Goal: Task Accomplishment & Management: Use online tool/utility

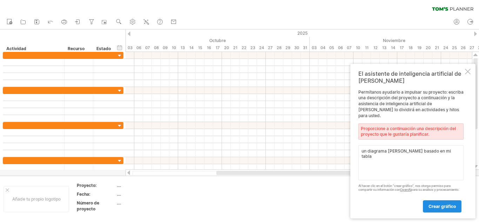
type textarea "un diagrama de gantt basado en mi tabla"
click at [427, 204] on link "crear gráfico" at bounding box center [442, 206] width 39 height 12
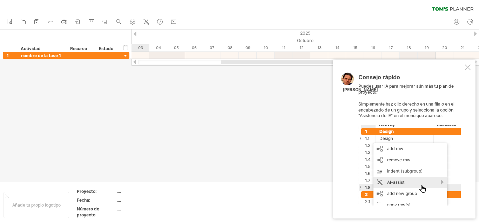
click at [470, 69] on div at bounding box center [468, 67] width 6 height 6
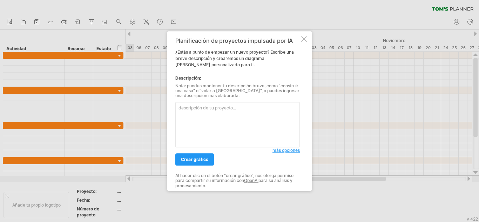
paste textarea "Lore Ipsumdolo Sitam Consecte (Adip e seddoei) Tempor Inc Utlaboreetd Magnaali …"
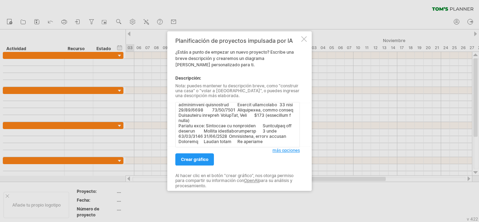
type textarea "Lore Ipsumdolo Sitam Consecte (Adip e seddoei) Tempor Inc Utlaboreetd Magnaali …"
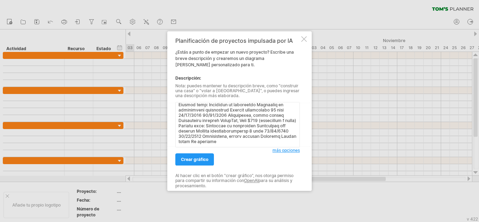
scroll to position [140, 0]
click at [202, 159] on font "crear gráfico" at bounding box center [194, 159] width 27 height 5
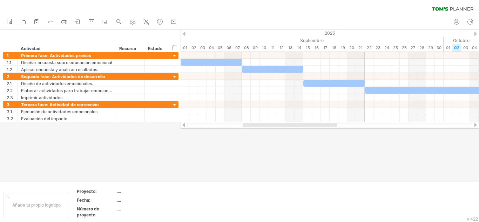
drag, startPoint x: 265, startPoint y: 122, endPoint x: 216, endPoint y: 125, distance: 49.5
click at [216, 125] on div at bounding box center [329, 125] width 298 height 7
click at [256, 122] on div at bounding box center [329, 125] width 298 height 7
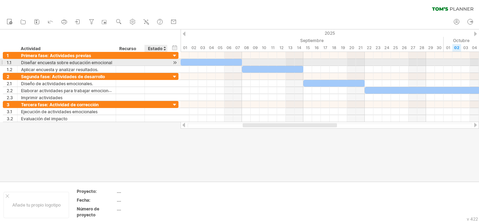
click at [175, 62] on div at bounding box center [174, 62] width 7 height 7
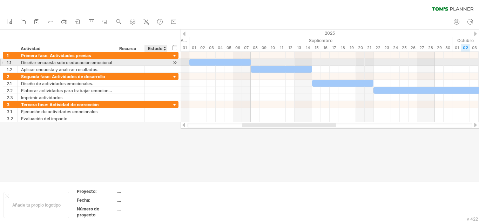
click at [175, 62] on div at bounding box center [174, 62] width 7 height 7
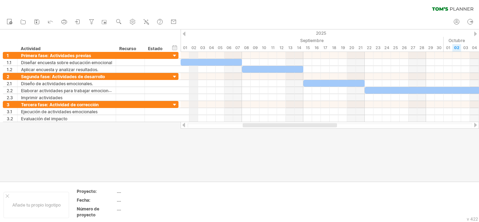
drag, startPoint x: 203, startPoint y: 34, endPoint x: 190, endPoint y: 34, distance: 12.6
click at [190, 34] on div "2025" at bounding box center [399, 32] width 1454 height 7
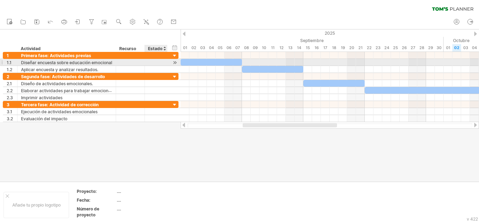
click at [168, 61] on div "**********" at bounding box center [91, 62] width 176 height 7
click at [175, 62] on div at bounding box center [174, 62] width 7 height 7
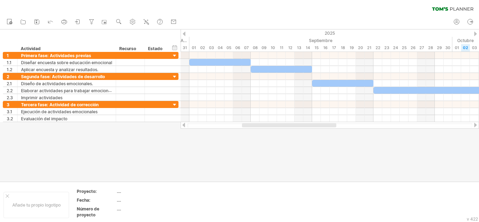
click at [186, 126] on div at bounding box center [184, 125] width 6 height 5
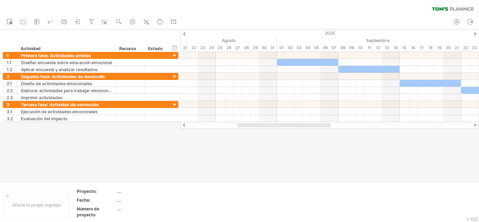
click at [186, 126] on div at bounding box center [184, 125] width 6 height 5
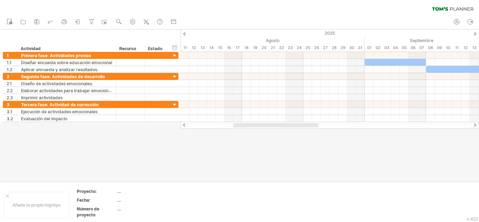
click at [186, 126] on div at bounding box center [184, 125] width 6 height 5
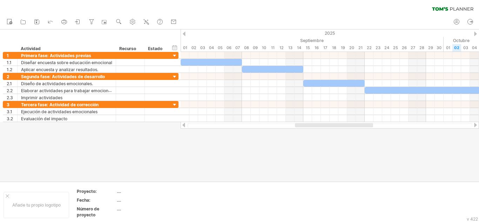
drag, startPoint x: 242, startPoint y: 124, endPoint x: 307, endPoint y: 124, distance: 65.2
click at [307, 124] on div at bounding box center [334, 125] width 78 height 4
click at [103, 192] on div "Proyecto:" at bounding box center [96, 191] width 39 height 6
type input "**********"
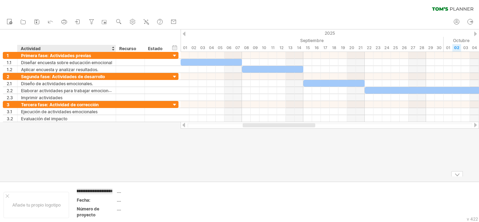
click at [100, 203] on tbody "**********" at bounding box center [127, 205] width 100 height 32
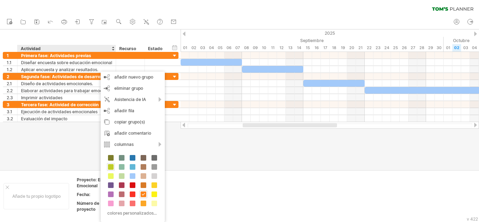
click at [111, 165] on span at bounding box center [111, 167] width 6 height 6
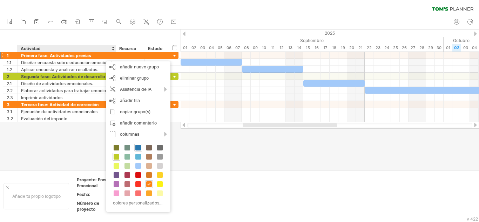
click at [140, 148] on span at bounding box center [138, 148] width 6 height 6
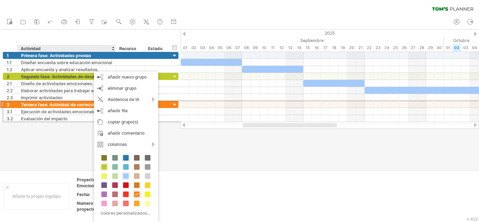
click at [128, 176] on span at bounding box center [126, 176] width 6 height 6
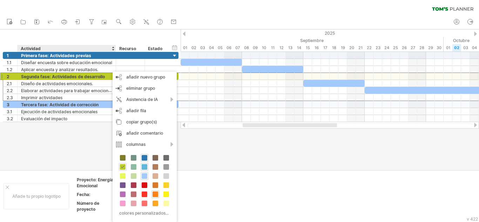
click at [145, 168] on span at bounding box center [145, 167] width 6 height 6
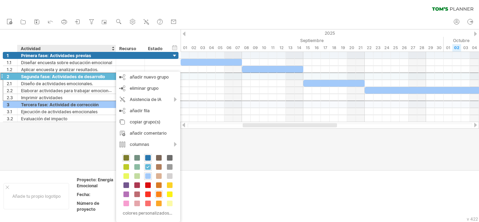
click at [125, 159] on span at bounding box center [126, 158] width 6 height 6
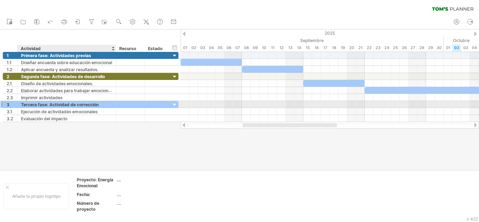
click at [103, 106] on div "Tercera fase: Actividad de corrección" at bounding box center [66, 104] width 91 height 7
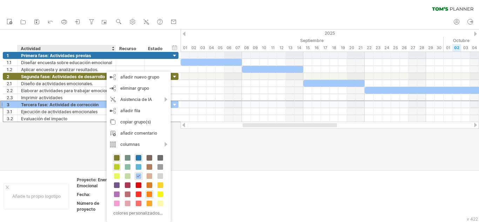
click at [118, 167] on span at bounding box center [117, 167] width 6 height 6
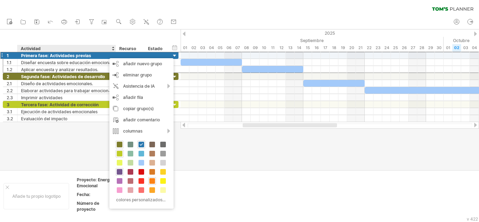
click at [118, 171] on span at bounding box center [120, 172] width 6 height 6
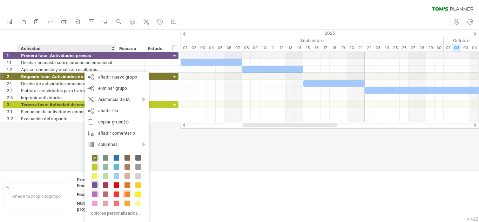
click at [93, 193] on span at bounding box center [95, 194] width 6 height 6
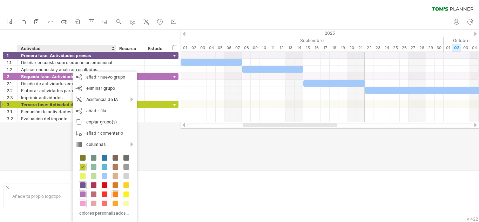
click at [83, 204] on span at bounding box center [83, 203] width 6 height 6
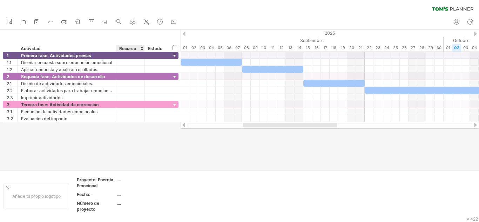
click at [120, 152] on div at bounding box center [239, 99] width 479 height 140
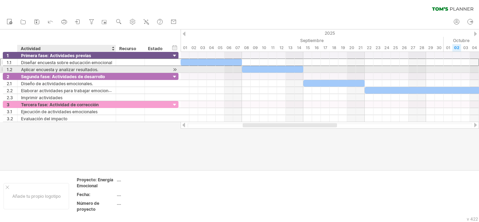
drag, startPoint x: 65, startPoint y: 61, endPoint x: 64, endPoint y: 68, distance: 7.1
click at [64, 68] on div "**********" at bounding box center [91, 62] width 176 height 21
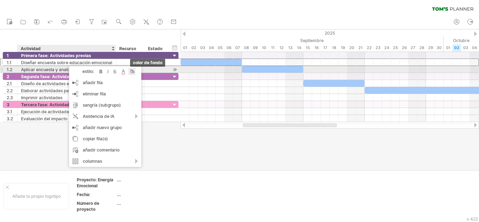
click at [132, 73] on div at bounding box center [131, 71] width 7 height 7
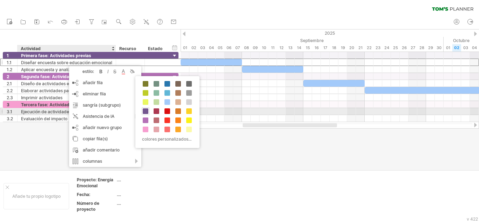
click at [144, 111] on span at bounding box center [146, 111] width 6 height 6
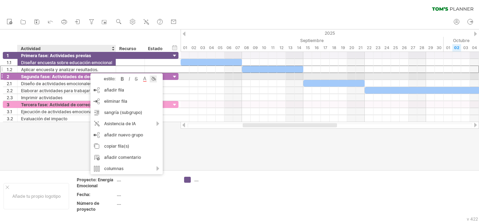
click at [152, 77] on div at bounding box center [153, 78] width 7 height 7
click at [155, 78] on div at bounding box center [153, 78] width 7 height 7
click at [155, 80] on div at bounding box center [153, 78] width 7 height 7
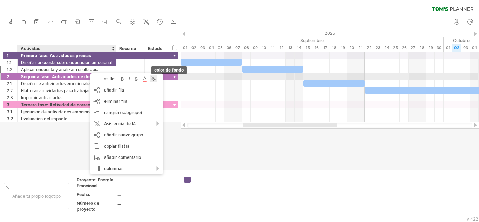
click at [155, 80] on div at bounding box center [153, 78] width 7 height 7
click at [152, 80] on div at bounding box center [153, 78] width 7 height 7
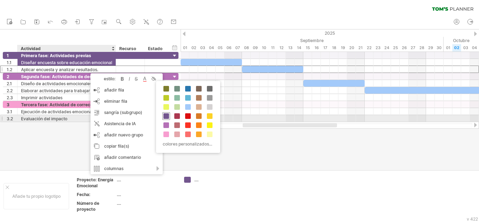
click at [167, 115] on span at bounding box center [166, 116] width 6 height 6
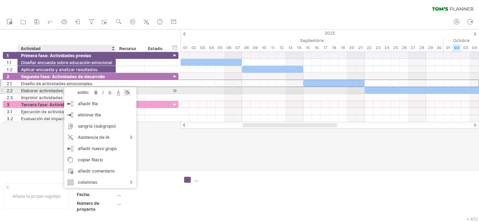
click at [129, 92] on div at bounding box center [126, 92] width 7 height 7
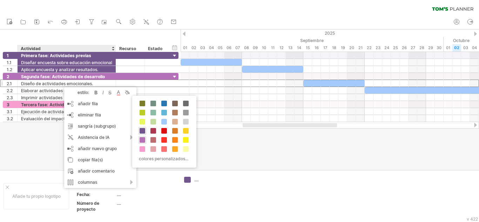
click at [142, 140] on span at bounding box center [142, 140] width 6 height 6
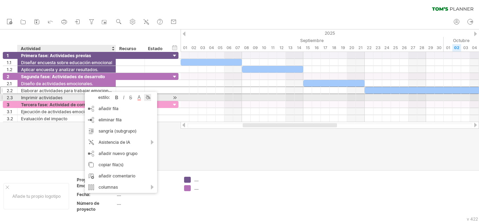
click at [147, 96] on div at bounding box center [147, 97] width 7 height 7
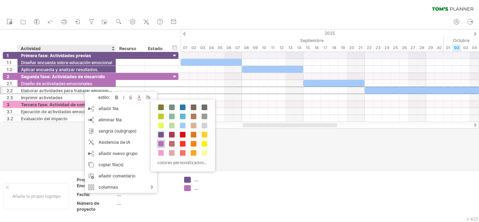
click at [159, 143] on span at bounding box center [161, 144] width 6 height 6
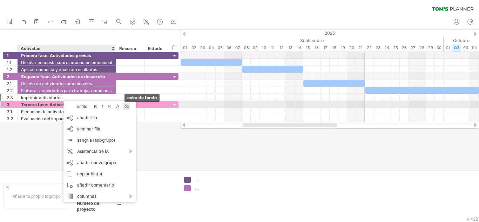
click at [126, 105] on div at bounding box center [126, 106] width 7 height 7
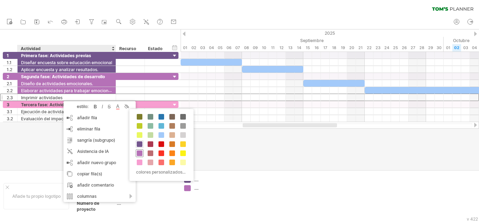
click at [143, 152] on div at bounding box center [140, 153] width 8 height 8
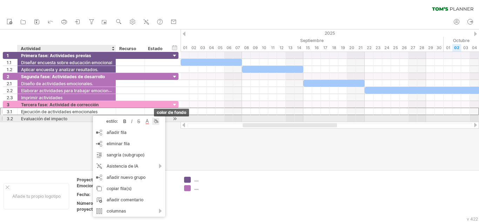
click at [155, 119] on div at bounding box center [155, 121] width 7 height 7
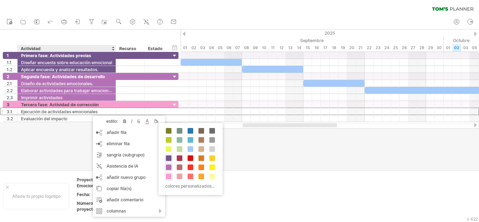
click at [169, 178] on span at bounding box center [169, 176] width 6 height 6
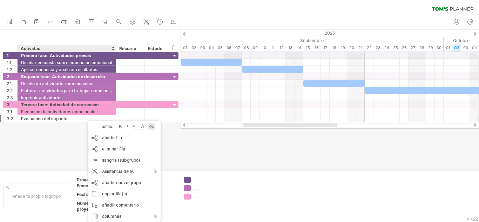
click at [152, 125] on div at bounding box center [151, 126] width 7 height 7
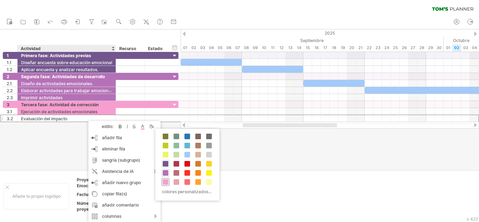
click at [166, 181] on span at bounding box center [166, 182] width 6 height 6
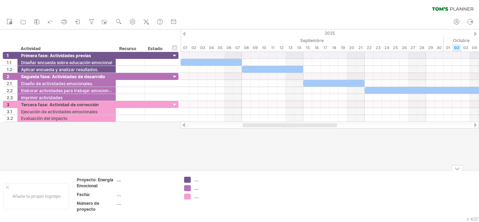
click at [185, 161] on div at bounding box center [239, 99] width 479 height 140
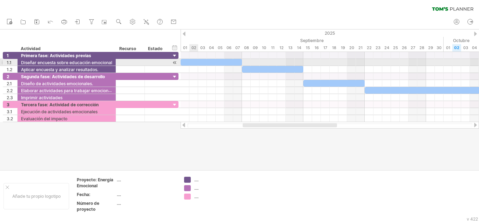
click at [193, 63] on div at bounding box center [210, 62] width 61 height 7
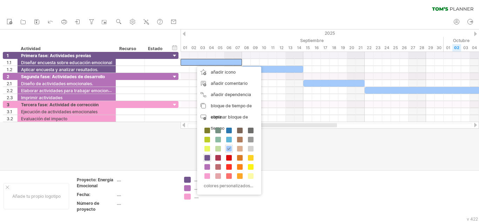
click at [207, 158] on span at bounding box center [207, 158] width 6 height 6
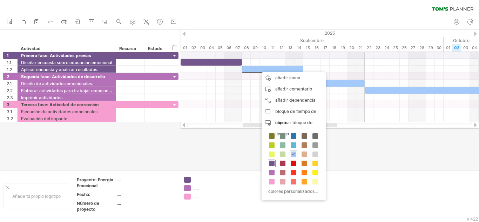
click at [273, 163] on span at bounding box center [272, 163] width 6 height 6
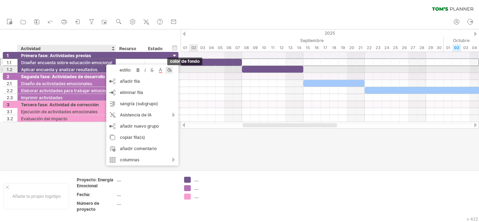
click at [167, 71] on div at bounding box center [168, 70] width 7 height 7
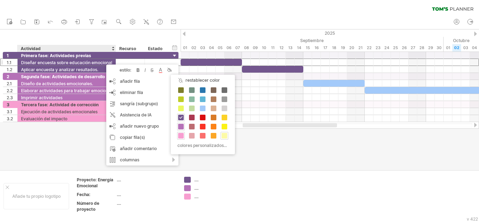
click at [227, 138] on div at bounding box center [224, 136] width 8 height 8
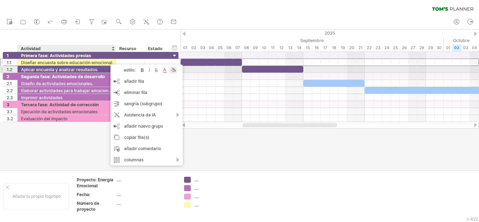
click at [173, 68] on div at bounding box center [173, 70] width 7 height 7
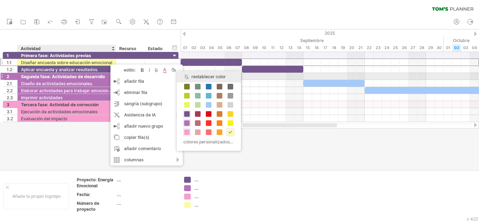
click at [188, 74] on div "restablecer color" at bounding box center [209, 76] width 64 height 11
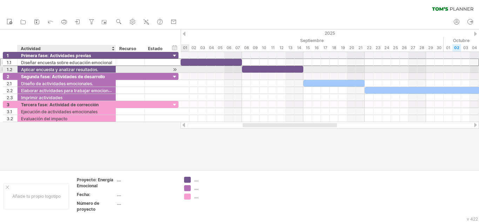
click at [87, 68] on font "Aplicar encuesta y analizar resultados." at bounding box center [59, 69] width 77 height 5
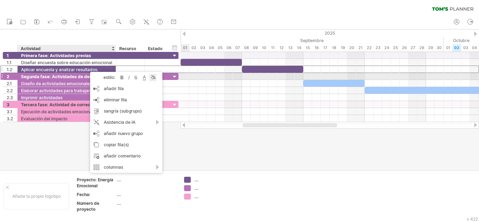
click at [156, 78] on div at bounding box center [152, 77] width 7 height 7
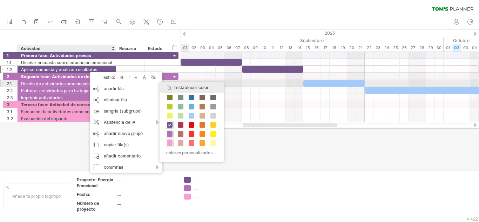
click at [187, 87] on font "restablecer color" at bounding box center [191, 87] width 34 height 5
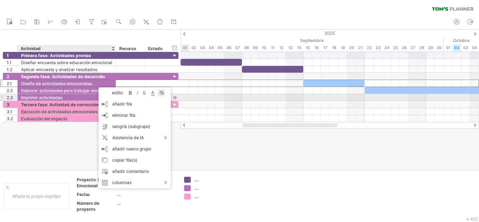
click at [162, 95] on div at bounding box center [161, 92] width 7 height 7
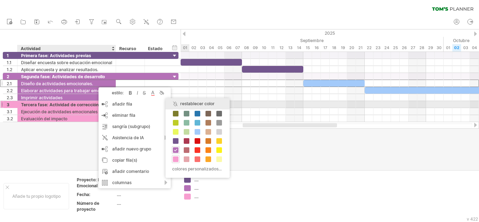
click at [192, 104] on font "restablecer color" at bounding box center [197, 103] width 34 height 5
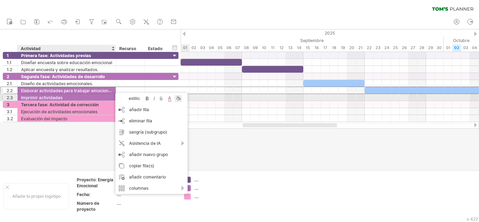
click at [178, 100] on div at bounding box center [178, 98] width 7 height 7
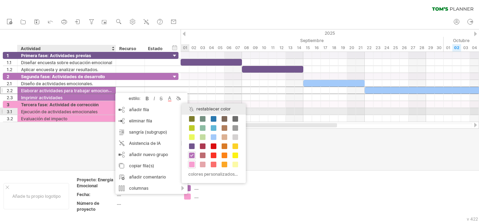
click at [192, 110] on div "restablecer color" at bounding box center [214, 108] width 64 height 11
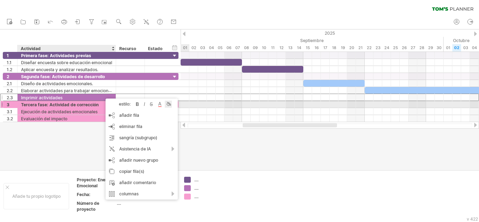
click at [166, 103] on div at bounding box center [168, 104] width 7 height 7
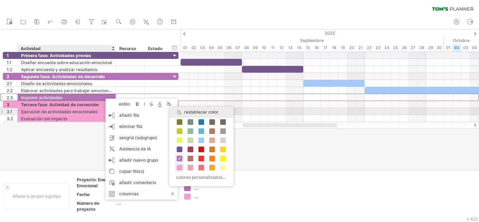
click at [193, 111] on font "restablecer color" at bounding box center [201, 111] width 34 height 5
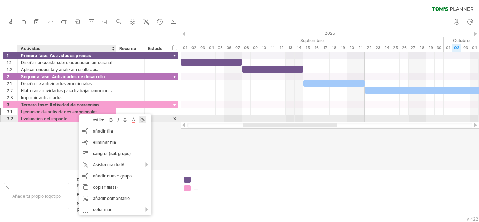
click at [142, 119] on div at bounding box center [141, 119] width 7 height 7
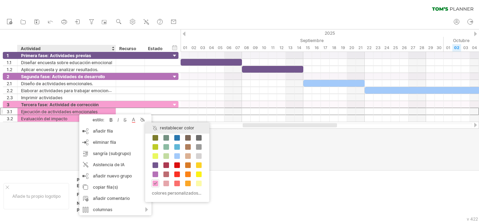
click at [169, 131] on div "restablecer color" at bounding box center [177, 127] width 64 height 11
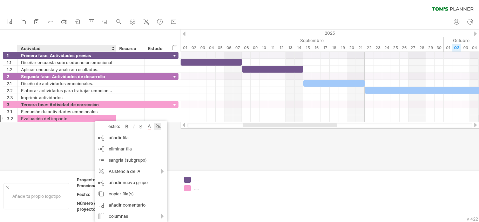
click at [159, 128] on div at bounding box center [157, 126] width 7 height 7
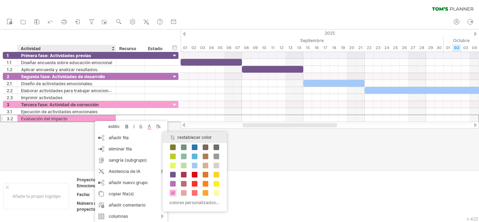
click at [176, 139] on div "restablecer color" at bounding box center [195, 137] width 64 height 11
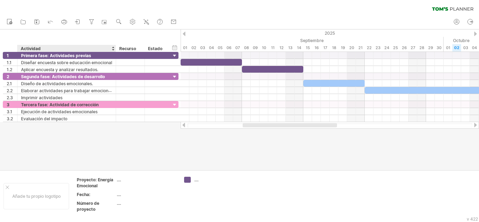
click at [118, 135] on div at bounding box center [239, 99] width 479 height 140
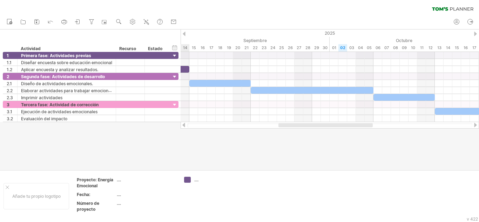
drag, startPoint x: 246, startPoint y: 126, endPoint x: 282, endPoint y: 126, distance: 35.7
click at [282, 126] on div at bounding box center [325, 125] width 94 height 4
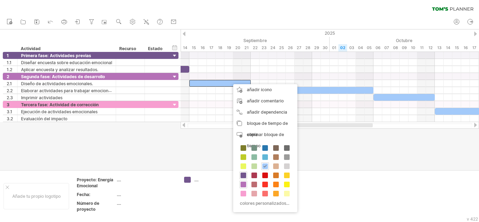
click at [241, 184] on span at bounding box center [243, 185] width 6 height 6
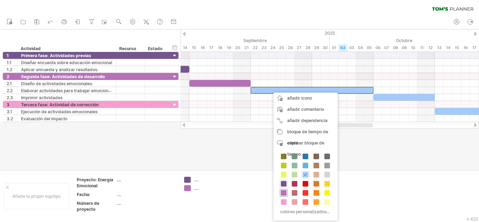
click at [283, 192] on span at bounding box center [284, 193] width 6 height 6
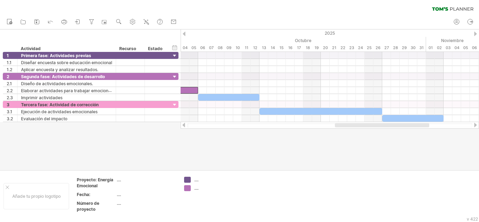
drag, startPoint x: 280, startPoint y: 125, endPoint x: 336, endPoint y: 125, distance: 56.4
click at [336, 125] on div at bounding box center [382, 125] width 94 height 4
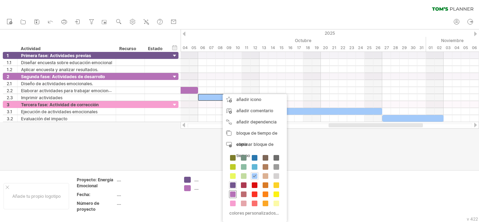
click at [233, 195] on span at bounding box center [233, 194] width 6 height 6
click at [233, 195] on td ".... ...." at bounding box center [207, 196] width 55 height 39
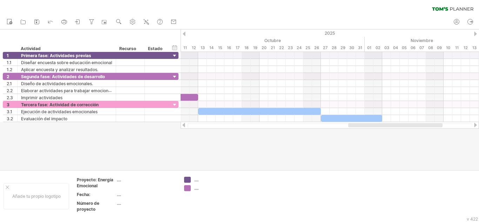
drag, startPoint x: 338, startPoint y: 125, endPoint x: 357, endPoint y: 132, distance: 21.0
click at [357, 132] on div "Intentando acceder a [DOMAIN_NAME] Conectado de nuevo... 0% borrar filtro" at bounding box center [239, 111] width 479 height 222
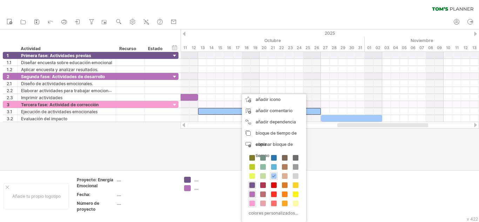
click at [251, 204] on span at bounding box center [252, 203] width 6 height 6
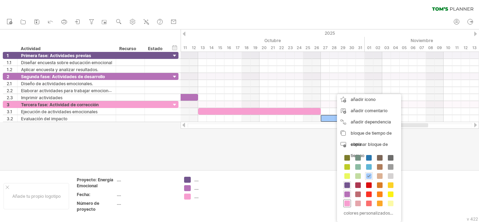
click at [348, 203] on span at bounding box center [347, 203] width 6 height 6
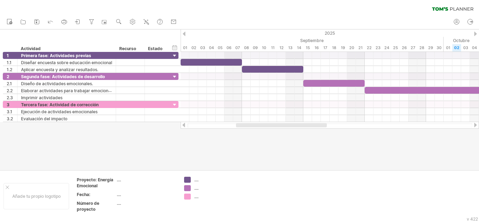
drag, startPoint x: 383, startPoint y: 126, endPoint x: 282, endPoint y: 123, distance: 101.3
click at [282, 123] on div at bounding box center [281, 125] width 91 height 4
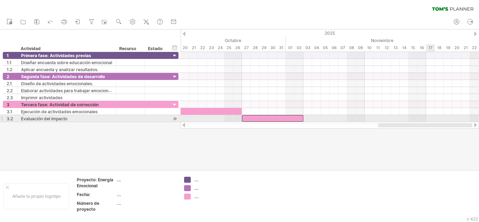
drag, startPoint x: 272, startPoint y: 125, endPoint x: 444, endPoint y: 122, distance: 171.7
click at [444, 122] on div at bounding box center [329, 125] width 298 height 7
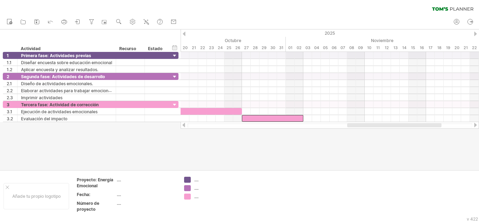
click at [448, 124] on div at bounding box center [329, 125] width 285 height 5
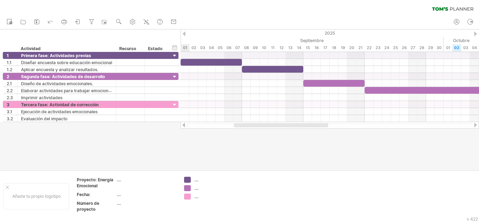
drag, startPoint x: 426, startPoint y: 127, endPoint x: 313, endPoint y: 133, distance: 113.4
click at [313, 133] on div "Intentando acceder a [DOMAIN_NAME] Conectado de nuevo... 0% borrar filtro" at bounding box center [239, 111] width 479 height 222
click at [195, 180] on font "...." at bounding box center [196, 179] width 4 height 5
click at [191, 180] on div "...." at bounding box center [208, 180] width 48 height 6
click at [196, 180] on font "...." at bounding box center [196, 179] width 4 height 5
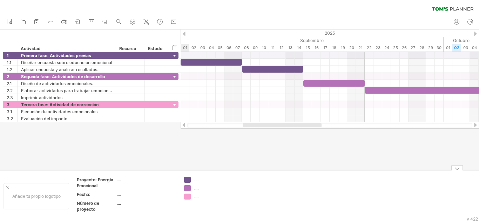
click at [197, 180] on font "...." at bounding box center [196, 179] width 4 height 5
click at [149, 211] on td "...." at bounding box center [147, 207] width 60 height 14
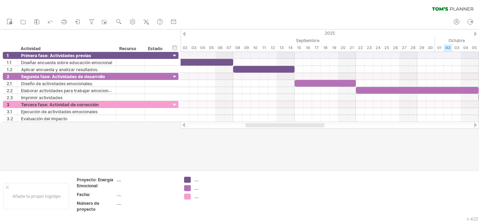
click at [302, 125] on div at bounding box center [284, 125] width 79 height 4
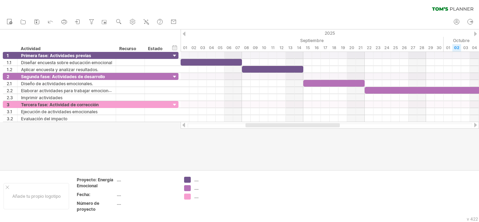
click at [299, 125] on div at bounding box center [292, 125] width 94 height 4
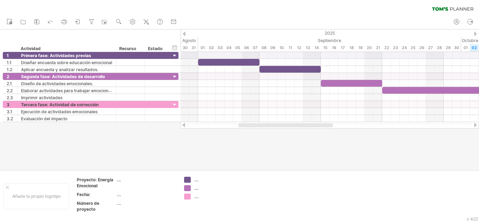
drag, startPoint x: 299, startPoint y: 125, endPoint x: 295, endPoint y: 125, distance: 4.2
click at [295, 125] on div at bounding box center [285, 125] width 94 height 4
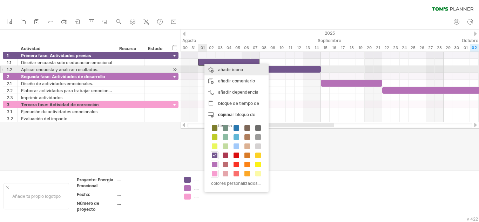
click at [234, 71] on font "añadir icono" at bounding box center [230, 69] width 25 height 5
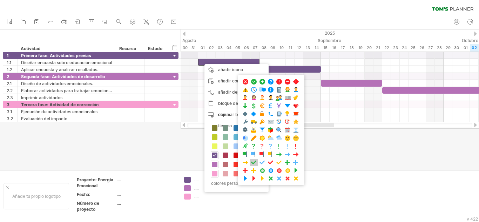
click at [255, 161] on span at bounding box center [253, 162] width 7 height 7
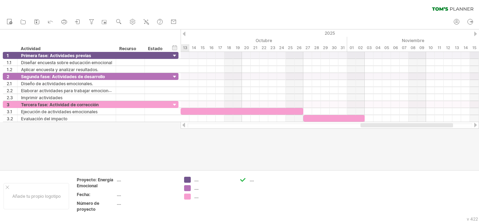
drag, startPoint x: 255, startPoint y: 124, endPoint x: 374, endPoint y: 130, distance: 119.0
click at [374, 130] on div "Intentando acceder a [DOMAIN_NAME] Conectado de nuevo... 0% borrar filtro" at bounding box center [239, 111] width 479 height 222
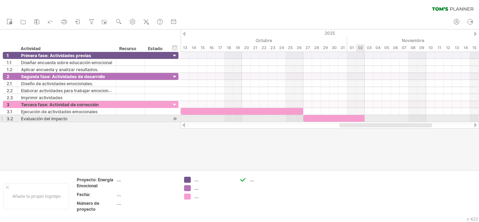
click at [362, 119] on div at bounding box center [333, 118] width 61 height 7
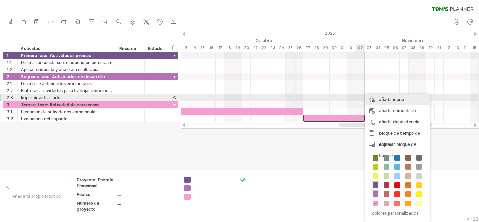
click at [383, 100] on font "añadir icono" at bounding box center [391, 99] width 25 height 5
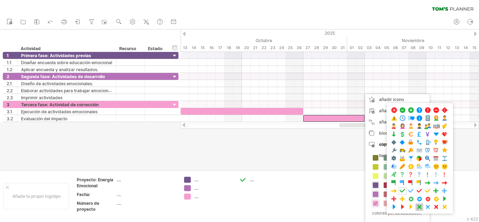
click at [421, 208] on span at bounding box center [419, 207] width 7 height 7
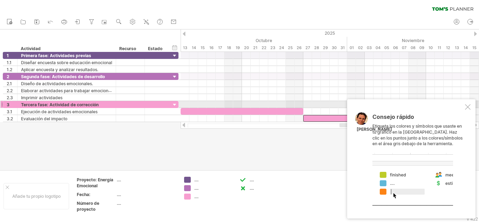
click at [470, 107] on div at bounding box center [468, 107] width 6 height 6
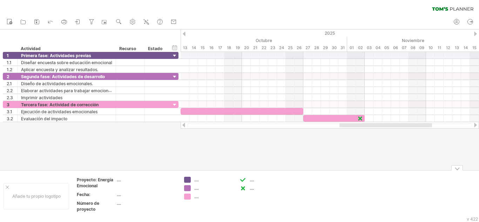
click at [198, 189] on font "...." at bounding box center [196, 187] width 4 height 5
click at [224, 216] on div "solo mostrar" at bounding box center [224, 222] width 47 height 22
type input "**********"
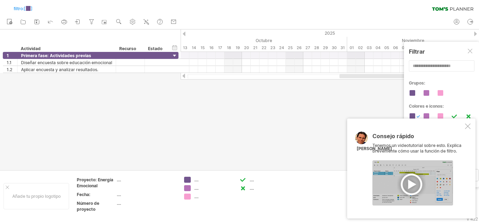
click at [466, 129] on div at bounding box center [468, 126] width 6 height 6
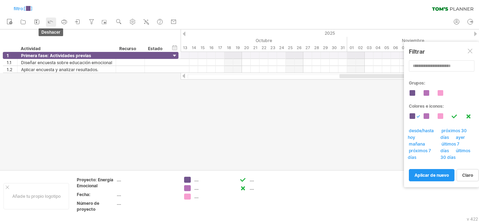
click at [50, 21] on icon at bounding box center [50, 21] width 7 height 7
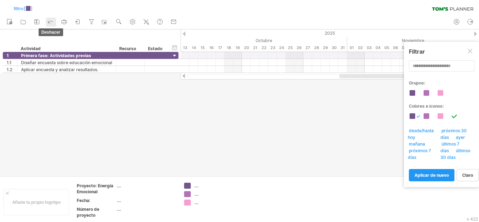
click at [50, 21] on icon at bounding box center [50, 21] width 7 height 7
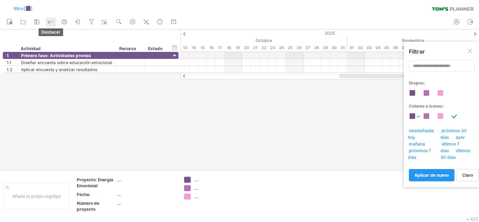
click at [50, 21] on icon at bounding box center [50, 21] width 7 height 7
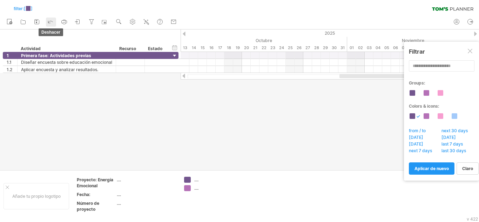
click at [50, 21] on icon at bounding box center [50, 21] width 7 height 7
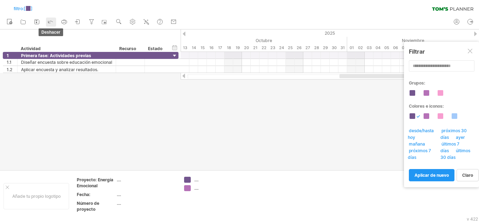
click at [50, 21] on icon at bounding box center [50, 21] width 7 height 7
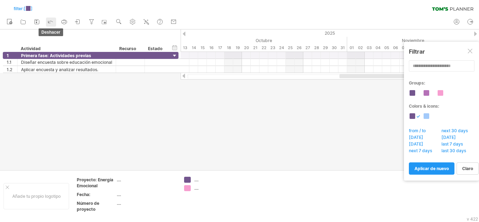
click at [50, 21] on icon at bounding box center [50, 21] width 7 height 7
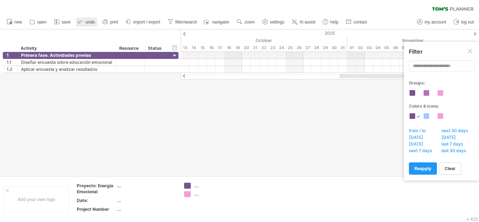
click at [50, 21] on ul "new open" at bounding box center [186, 22] width 367 height 15
click at [82, 23] on icon at bounding box center [80, 21] width 7 height 7
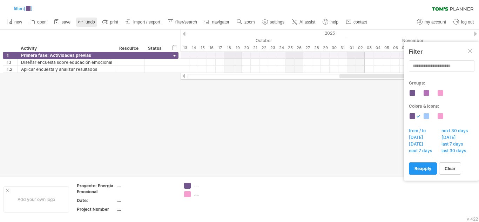
click at [82, 23] on icon at bounding box center [80, 21] width 7 height 7
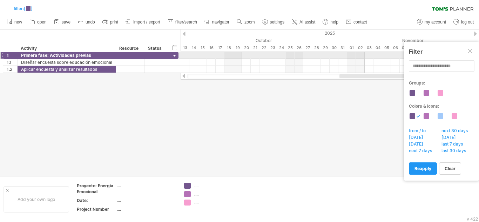
click at [472, 54] on div at bounding box center [470, 52] width 6 height 6
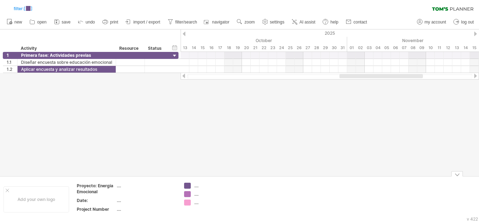
click at [187, 191] on div "Trying to reach [DOMAIN_NAME] Connected again... 0% filter: [ ] clear filter re…" at bounding box center [239, 111] width 479 height 222
click at [215, 217] on div "show all" at bounding box center [215, 216] width 47 height 11
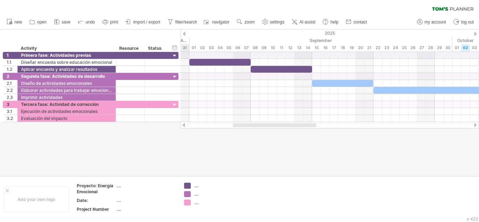
drag, startPoint x: 349, startPoint y: 127, endPoint x: 244, endPoint y: 131, distance: 104.9
click at [244, 131] on div "Trying to reach [DOMAIN_NAME] Connected again... 0% filter: [ ] clear filter re…" at bounding box center [239, 111] width 479 height 222
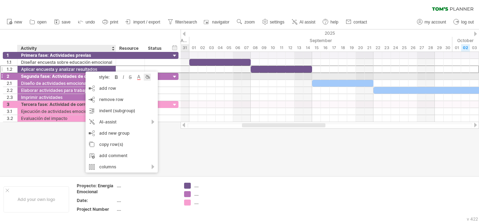
click at [151, 78] on div at bounding box center [147, 77] width 7 height 7
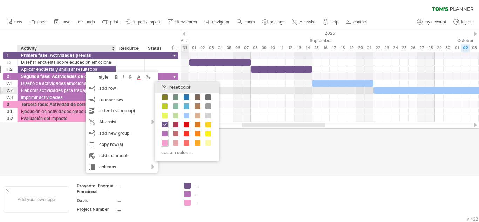
click at [168, 88] on div "reset color" at bounding box center [187, 87] width 64 height 11
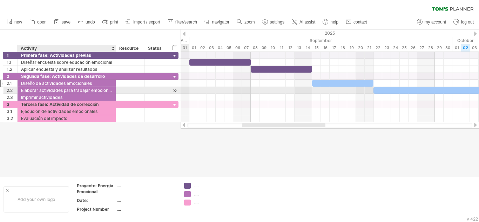
click at [77, 88] on div "Elaborar actividades para trabajar emociones" at bounding box center [66, 90] width 91 height 7
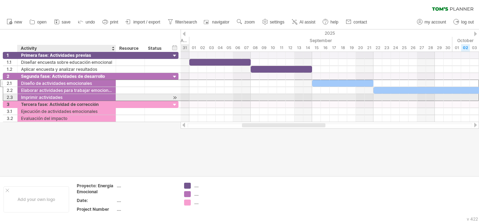
click at [77, 96] on div "Imprimir actividades" at bounding box center [66, 97] width 91 height 7
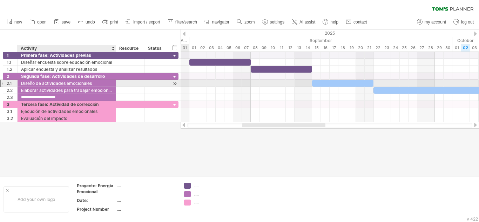
click at [78, 83] on div "Diseño de actividades emocionales" at bounding box center [66, 83] width 91 height 7
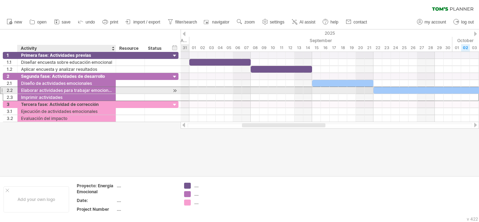
click at [78, 89] on div "Elaborar actividades para trabajar emociones" at bounding box center [66, 90] width 91 height 7
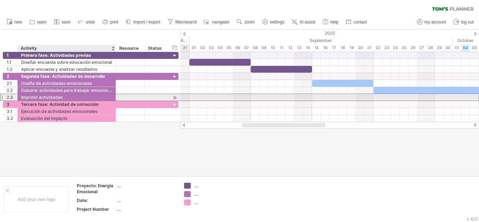
click at [78, 98] on div "Imprimir actividades" at bounding box center [66, 97] width 91 height 7
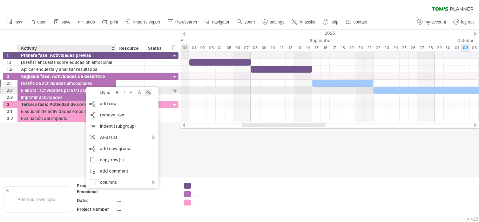
click at [149, 93] on div at bounding box center [147, 92] width 7 height 7
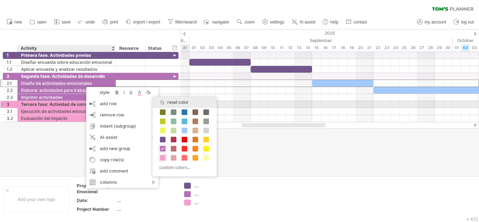
click at [177, 102] on div "reset color" at bounding box center [184, 102] width 64 height 11
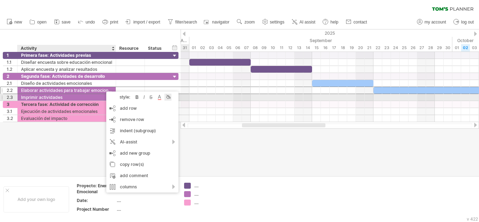
click at [169, 96] on div at bounding box center [167, 97] width 7 height 7
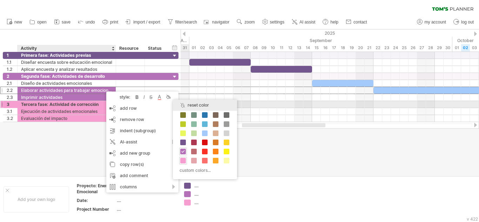
click at [185, 107] on div "reset color" at bounding box center [205, 105] width 64 height 11
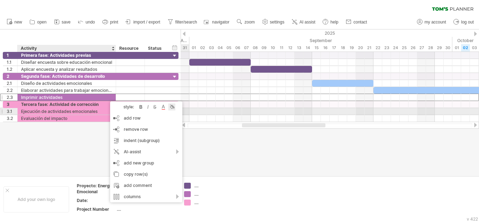
click at [171, 108] on div at bounding box center [171, 106] width 7 height 7
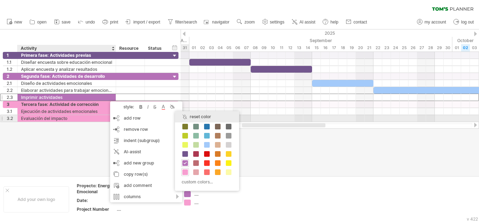
click at [184, 116] on div "reset color" at bounding box center [207, 116] width 64 height 11
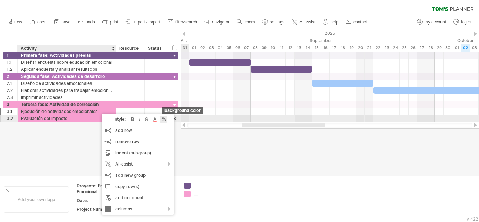
click at [162, 120] on div at bounding box center [163, 119] width 7 height 7
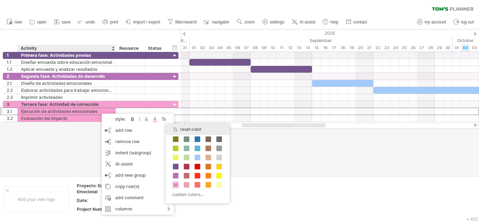
click at [197, 128] on div "reset color" at bounding box center [197, 129] width 64 height 11
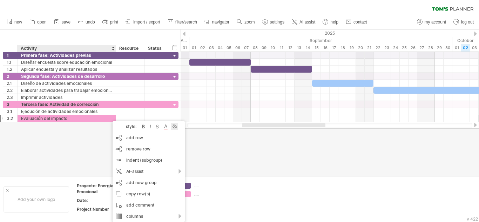
click at [174, 126] on div at bounding box center [174, 126] width 7 height 7
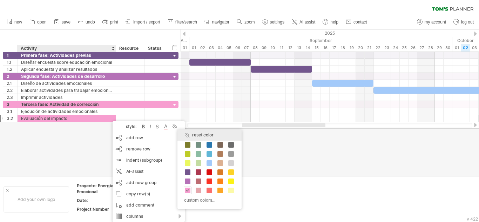
click at [187, 134] on div "reset color" at bounding box center [209, 134] width 64 height 11
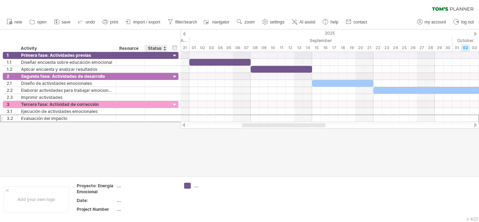
click at [168, 132] on div at bounding box center [239, 102] width 479 height 146
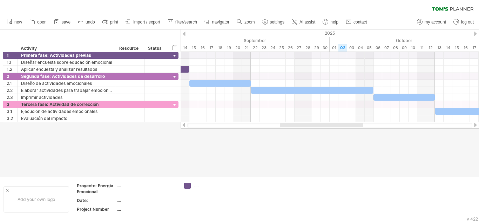
drag, startPoint x: 279, startPoint y: 125, endPoint x: 316, endPoint y: 124, distance: 37.9
click at [316, 124] on div at bounding box center [321, 125] width 83 height 4
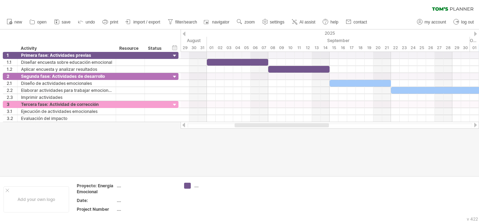
drag, startPoint x: 291, startPoint y: 124, endPoint x: 247, endPoint y: 127, distance: 43.9
click at [247, 127] on div at bounding box center [281, 125] width 94 height 4
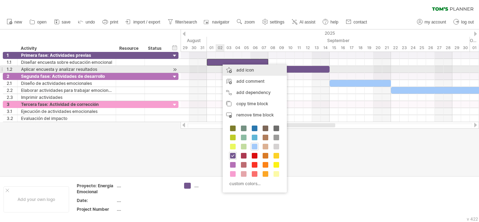
click at [237, 71] on div "add icon" at bounding box center [255, 69] width 64 height 11
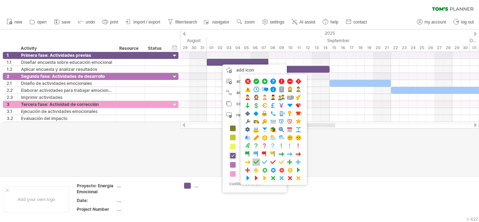
click at [255, 163] on span at bounding box center [256, 162] width 7 height 7
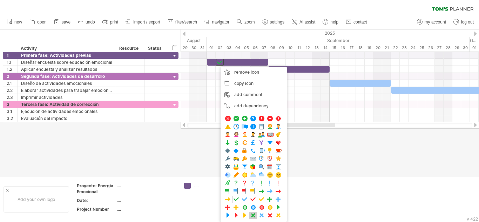
click at [253, 215] on span at bounding box center [253, 215] width 7 height 7
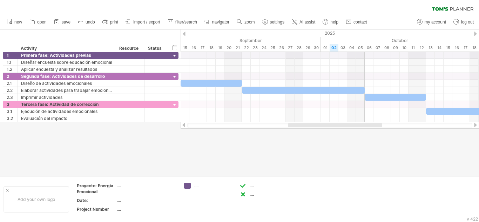
drag, startPoint x: 257, startPoint y: 124, endPoint x: 304, endPoint y: 122, distance: 47.0
click at [304, 122] on div at bounding box center [329, 125] width 298 height 7
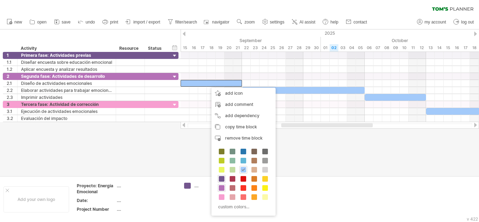
click at [220, 188] on span at bounding box center [222, 188] width 6 height 6
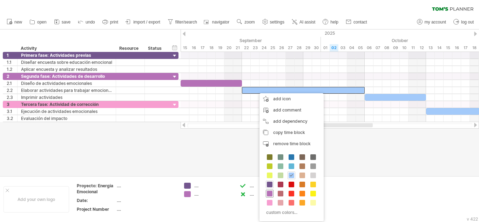
click at [268, 193] on span at bounding box center [270, 194] width 6 height 6
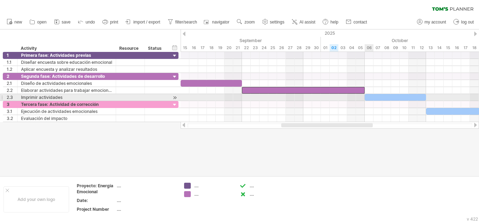
click at [373, 98] on div at bounding box center [394, 97] width 61 height 7
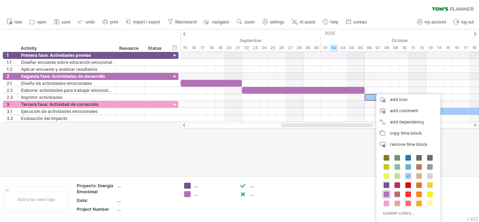
click at [388, 194] on span at bounding box center [386, 194] width 6 height 6
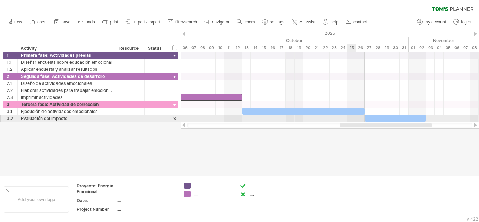
drag, startPoint x: 289, startPoint y: 125, endPoint x: 348, endPoint y: 121, distance: 59.0
click at [348, 121] on div "Trying to reach [DOMAIN_NAME] Connected again... 0% filter: [ ] clear filter re…" at bounding box center [239, 111] width 479 height 222
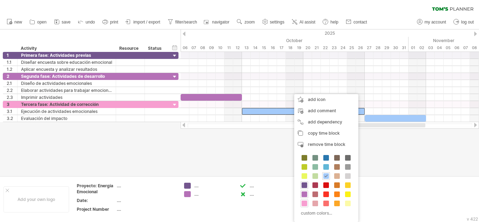
click at [303, 203] on span at bounding box center [304, 203] width 6 height 6
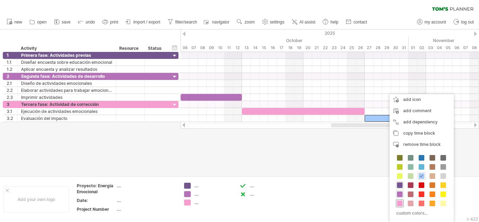
click at [399, 204] on span at bounding box center [400, 203] width 6 height 6
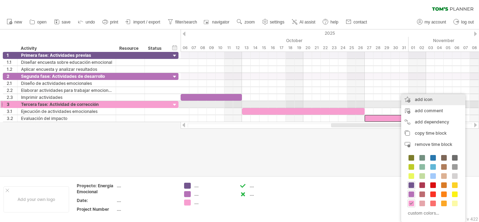
click at [433, 102] on div "add icon" at bounding box center [433, 99] width 64 height 11
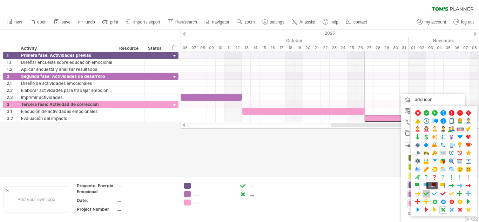
click at [426, 193] on span at bounding box center [426, 193] width 7 height 7
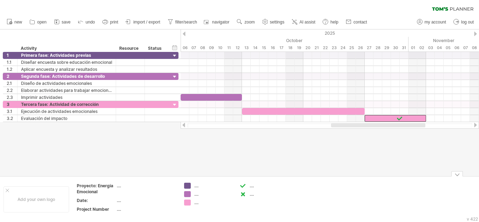
click at [342, 160] on div at bounding box center [239, 102] width 479 height 146
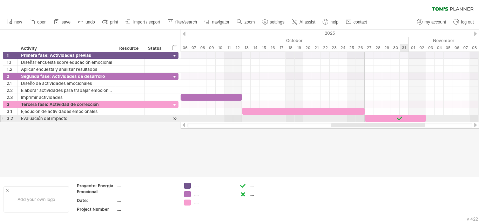
click at [400, 120] on div at bounding box center [399, 118] width 7 height 7
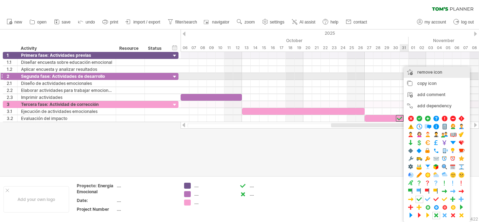
click at [437, 74] on span "remove icon" at bounding box center [429, 71] width 25 height 5
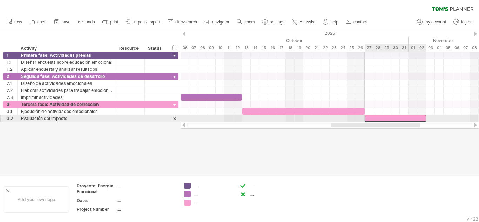
click at [423, 118] on div at bounding box center [394, 118] width 61 height 7
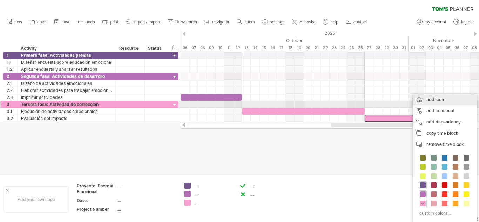
click at [433, 102] on div "add icon" at bounding box center [444, 99] width 64 height 11
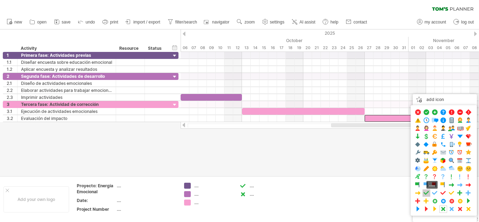
click at [429, 193] on span at bounding box center [426, 193] width 7 height 7
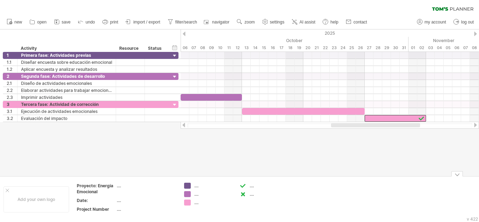
click at [374, 160] on div at bounding box center [239, 102] width 479 height 146
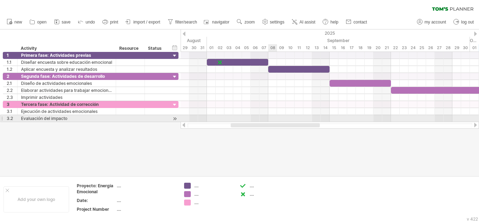
drag, startPoint x: 374, startPoint y: 125, endPoint x: 274, endPoint y: 121, distance: 100.3
click at [274, 121] on div "Trying to reach [DOMAIN_NAME] Connected again... 0% filter: [ ] clear filter re…" at bounding box center [239, 111] width 479 height 222
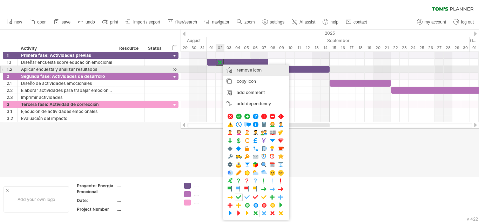
click at [246, 68] on span "remove icon" at bounding box center [249, 69] width 25 height 5
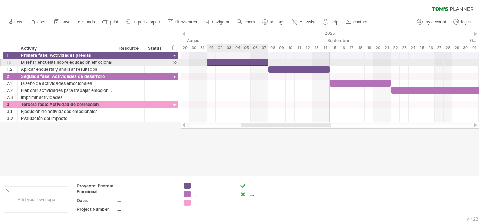
click at [210, 60] on div at bounding box center [237, 62] width 61 height 7
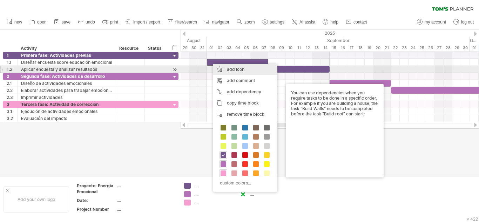
click at [239, 68] on div "add icon" at bounding box center [245, 69] width 64 height 11
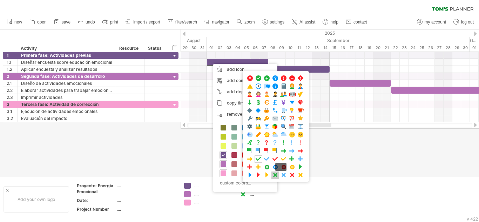
click at [274, 175] on span at bounding box center [275, 175] width 7 height 7
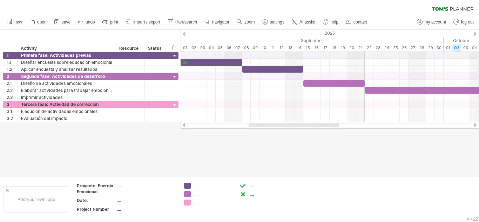
drag, startPoint x: 257, startPoint y: 127, endPoint x: 265, endPoint y: 125, distance: 8.2
click at [265, 125] on div at bounding box center [293, 125] width 91 height 4
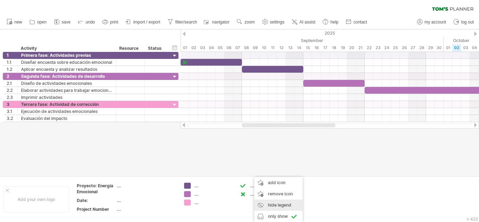
click at [286, 207] on div "hide legend" at bounding box center [278, 204] width 48 height 11
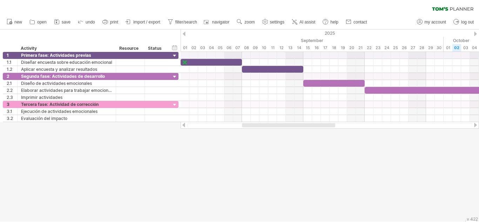
drag, startPoint x: 325, startPoint y: 165, endPoint x: 319, endPoint y: 166, distance: 5.7
drag, startPoint x: 265, startPoint y: 158, endPoint x: 257, endPoint y: 158, distance: 8.1
click at [259, 158] on div at bounding box center [239, 125] width 479 height 192
click at [82, 22] on icon at bounding box center [80, 21] width 7 height 7
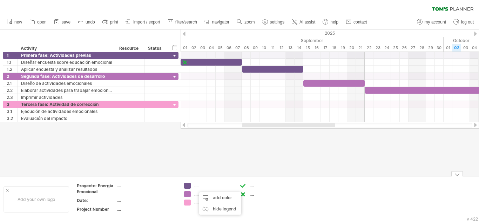
click at [193, 195] on div "...." at bounding box center [208, 194] width 48 height 6
click at [198, 195] on div "...." at bounding box center [213, 194] width 38 height 6
click at [198, 185] on div "...." at bounding box center [213, 186] width 38 height 6
type input "**********"
click at [200, 193] on div at bounding box center [213, 194] width 38 height 6
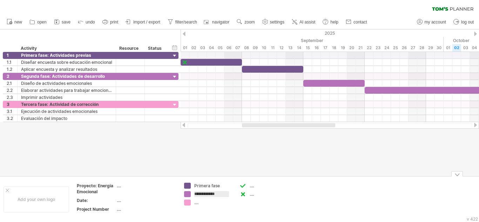
type input "**********"
click at [211, 184] on div "Primera fase" at bounding box center [213, 186] width 38 height 6
click at [212, 184] on input "**********" at bounding box center [211, 186] width 35 height 6
type input "**********"
click at [199, 203] on div "...." at bounding box center [213, 202] width 38 height 6
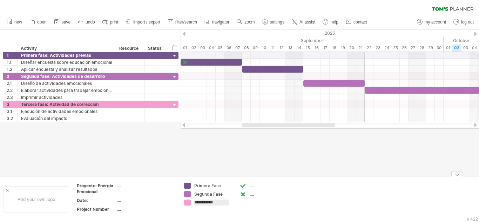
type input "**********"
click at [258, 209] on td ".... ...." at bounding box center [263, 199] width 55 height 33
click at [252, 186] on div "...." at bounding box center [269, 186] width 38 height 6
drag, startPoint x: 245, startPoint y: 186, endPoint x: 244, endPoint y: 198, distance: 11.6
click at [247, 185] on div "...." at bounding box center [263, 186] width 48 height 6
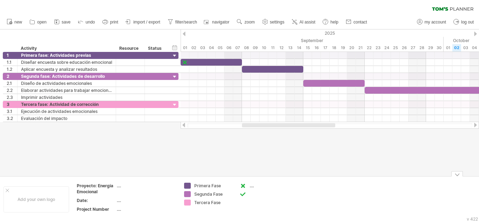
click at [250, 186] on div "...." at bounding box center [269, 186] width 38 height 6
type input "******"
click at [251, 193] on div at bounding box center [269, 194] width 38 height 6
type input "*****"
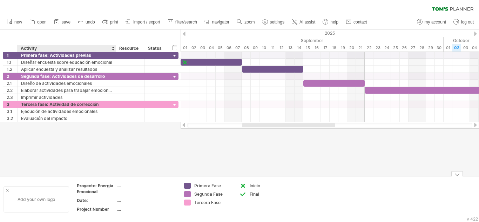
click at [40, 193] on div "Add your own logo" at bounding box center [37, 199] width 66 height 26
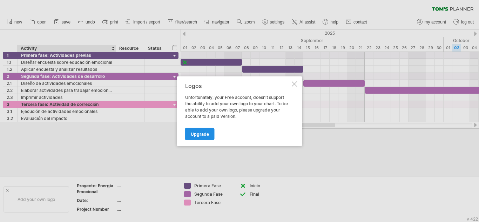
click at [201, 136] on link "Upgrade" at bounding box center [199, 134] width 29 height 12
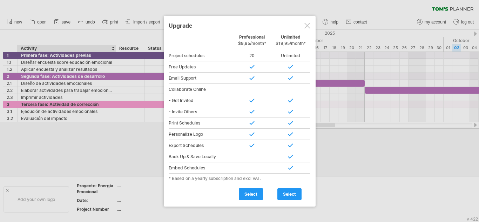
click at [309, 26] on div at bounding box center [307, 26] width 6 height 6
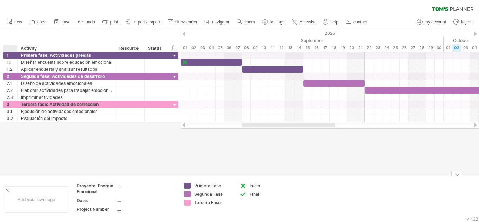
click at [7, 189] on div at bounding box center [8, 191] width 4 height 4
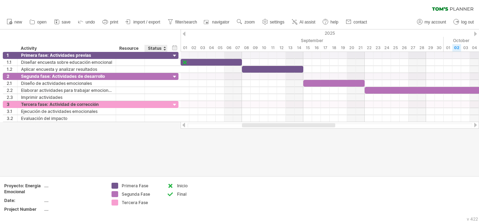
click at [162, 46] on div "Status" at bounding box center [155, 48] width 15 height 7
click at [163, 50] on div "****** Status" at bounding box center [155, 48] width 23 height 7
click at [165, 50] on div at bounding box center [164, 48] width 3 height 7
click at [153, 152] on div at bounding box center [239, 102] width 479 height 146
click at [47, 186] on div "...." at bounding box center [73, 186] width 59 height 6
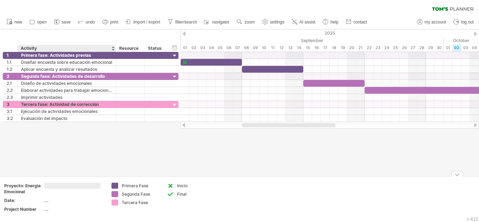
click at [36, 187] on div "Proyecto: Energia Emocional" at bounding box center [23, 189] width 39 height 12
type input "*********"
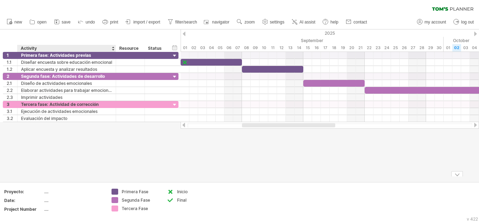
click at [48, 194] on div "...." at bounding box center [73, 192] width 59 height 6
type input "**********"
click at [66, 198] on div "...." at bounding box center [73, 200] width 59 height 6
click at [51, 200] on input "text" at bounding box center [72, 200] width 56 height 6
click at [52, 201] on div "...." at bounding box center [73, 200] width 59 height 6
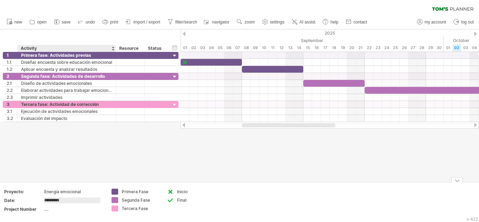
type input "**********"
click at [54, 209] on div "...." at bounding box center [73, 209] width 59 height 6
type input "*"
click at [160, 22] on span "import / export" at bounding box center [146, 22] width 27 height 5
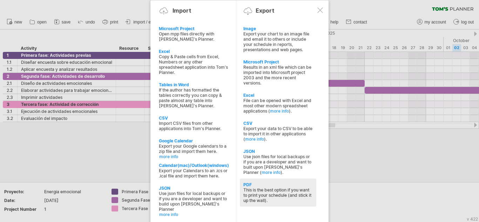
click at [267, 191] on div "This is the best option if you want to print your schedule (and stick it up the…" at bounding box center [277, 195] width 69 height 16
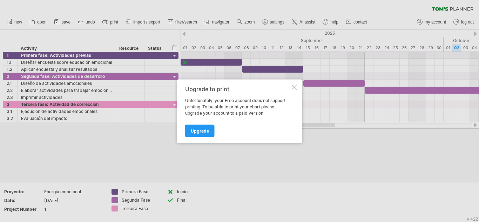
click at [296, 86] on div at bounding box center [295, 87] width 6 height 6
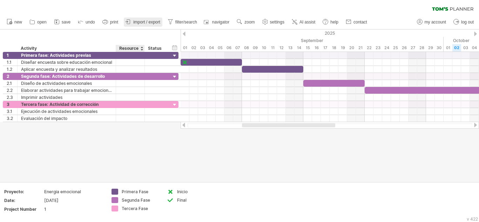
click at [143, 25] on link "import / export" at bounding box center [143, 22] width 39 height 9
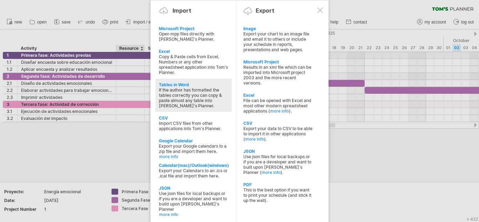
click at [185, 100] on div "If the author has formatted the tables correctly you can copy & paste almost an…" at bounding box center [193, 97] width 69 height 21
type textarea "**********"
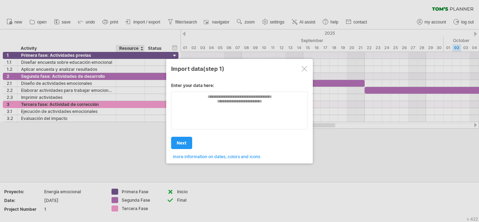
click at [304, 67] on div at bounding box center [304, 69] width 6 height 6
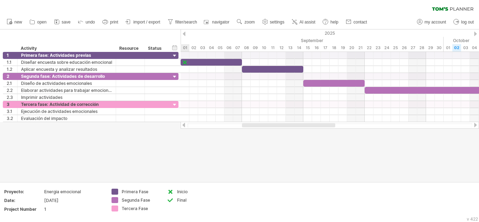
click at [289, 123] on div at bounding box center [329, 125] width 298 height 7
drag, startPoint x: 476, startPoint y: 29, endPoint x: 476, endPoint y: 36, distance: 7.4
click at [476, 32] on div "Trying to reach [DOMAIN_NAME] Connected again... 0% filter: [ ] clear filter re…" at bounding box center [239, 111] width 479 height 222
click at [476, 33] on div at bounding box center [475, 34] width 3 height 5
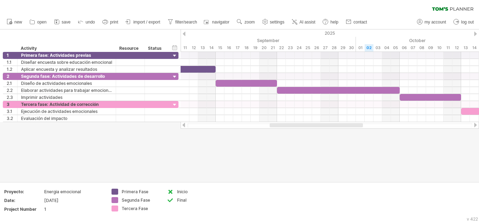
click at [476, 33] on div at bounding box center [475, 34] width 3 height 5
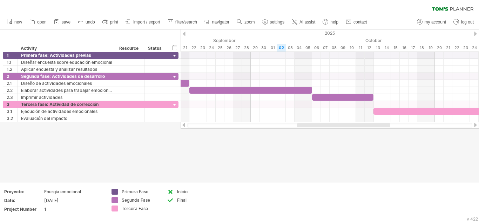
click at [476, 33] on div at bounding box center [475, 34] width 3 height 5
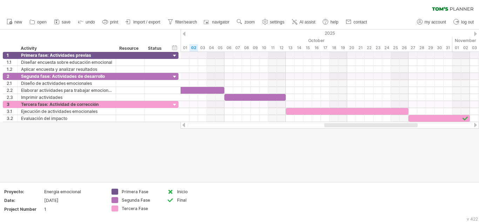
click at [476, 33] on div at bounding box center [475, 34] width 3 height 5
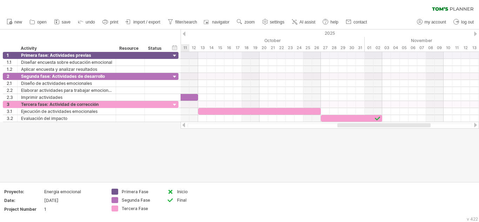
click at [476, 33] on div at bounding box center [475, 34] width 3 height 5
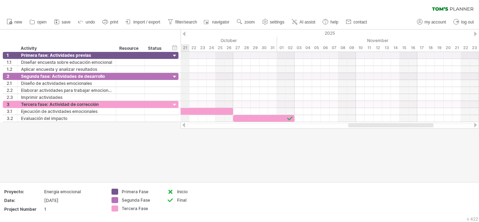
click at [182, 32] on div "2025" at bounding box center [211, 32] width 1200 height 7
click at [184, 33] on div at bounding box center [184, 34] width 3 height 5
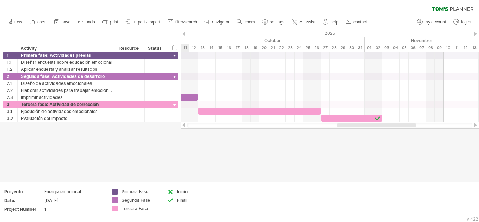
click at [184, 33] on div at bounding box center [184, 34] width 3 height 5
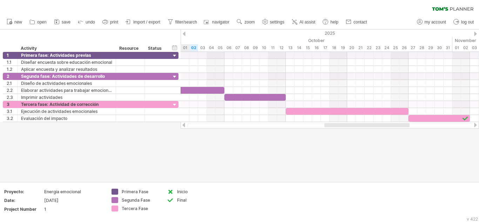
click at [184, 33] on div at bounding box center [184, 34] width 3 height 5
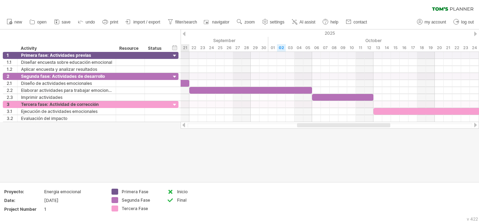
click at [184, 33] on div at bounding box center [184, 34] width 3 height 5
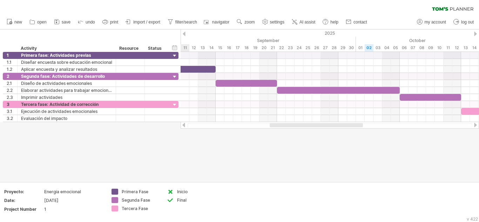
click at [184, 33] on div at bounding box center [184, 34] width 3 height 5
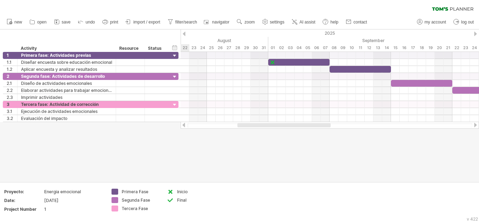
click at [184, 33] on div at bounding box center [184, 34] width 3 height 5
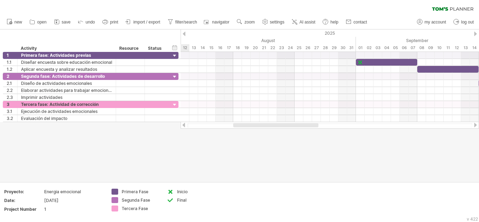
click at [474, 35] on div at bounding box center [475, 34] width 3 height 5
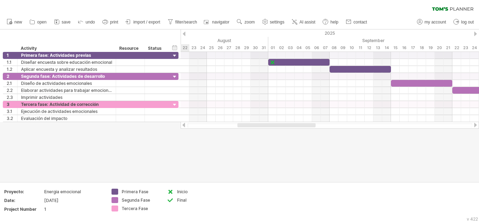
click at [474, 35] on div at bounding box center [475, 34] width 3 height 5
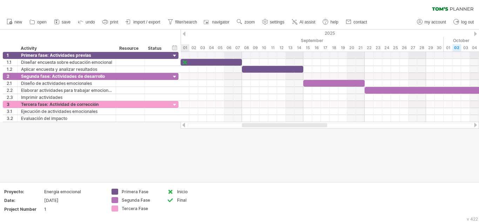
click at [474, 35] on div at bounding box center [475, 34] width 3 height 5
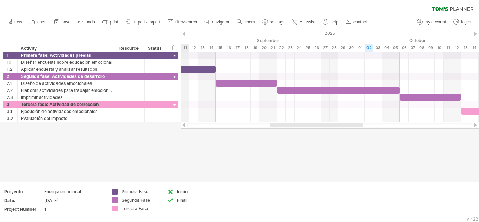
click at [187, 33] on div "2025" at bounding box center [163, 32] width 1454 height 7
click at [186, 33] on div "2025" at bounding box center [163, 32] width 1454 height 7
click at [184, 33] on div at bounding box center [184, 34] width 3 height 5
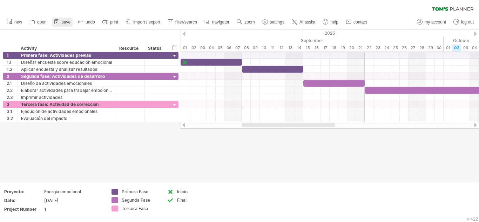
click at [58, 22] on icon at bounding box center [56, 21] width 7 height 7
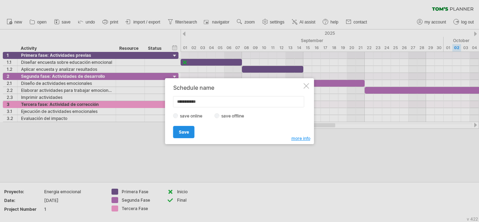
click at [185, 134] on span "Save" at bounding box center [184, 131] width 10 height 5
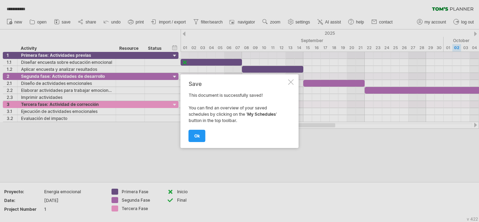
click at [201, 135] on link "ok" at bounding box center [197, 136] width 17 height 12
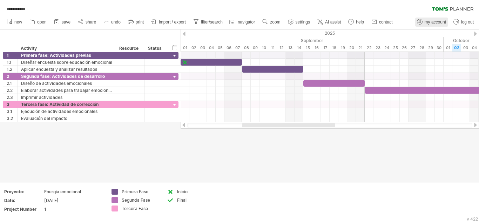
click at [425, 23] on span "my account" at bounding box center [434, 22] width 21 height 5
type input "**********"
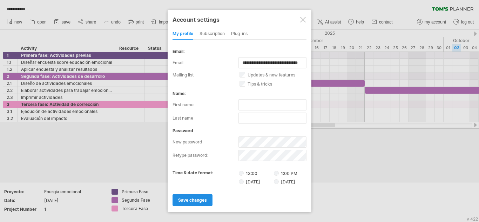
click at [204, 205] on link "save changes" at bounding box center [192, 200] width 40 height 12
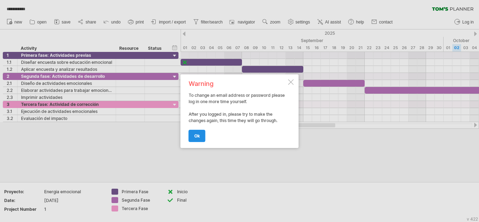
click at [200, 135] on link "ok" at bounding box center [197, 136] width 17 height 12
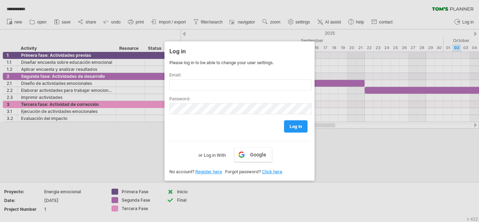
click at [144, 129] on div at bounding box center [239, 111] width 479 height 222
click at [167, 139] on div "Log in Please log in to be able to change your user settings. Email: Password: …" at bounding box center [239, 110] width 150 height 139
click at [359, 151] on div at bounding box center [239, 111] width 479 height 222
click at [270, 15] on div at bounding box center [239, 111] width 479 height 222
drag, startPoint x: 276, startPoint y: 21, endPoint x: 328, endPoint y: 41, distance: 55.5
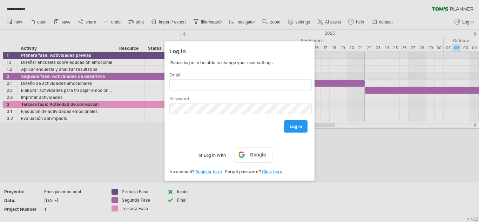
click at [327, 41] on div at bounding box center [239, 111] width 479 height 222
click at [338, 68] on div at bounding box center [239, 111] width 479 height 222
click at [233, 51] on div "Log in" at bounding box center [239, 51] width 140 height 13
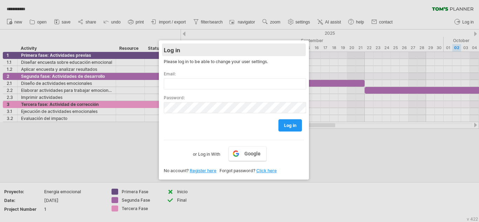
click at [213, 49] on div "Log in" at bounding box center [234, 49] width 140 height 13
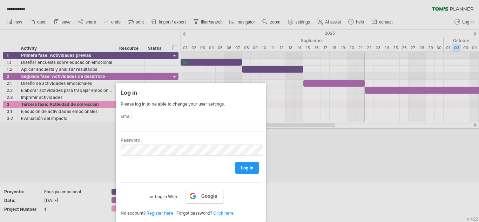
drag, startPoint x: 186, startPoint y: 56, endPoint x: 149, endPoint y: 111, distance: 66.4
click at [149, 111] on div "Log in Please log in to be able to change your user settings. Email: Password: …" at bounding box center [191, 152] width 150 height 139
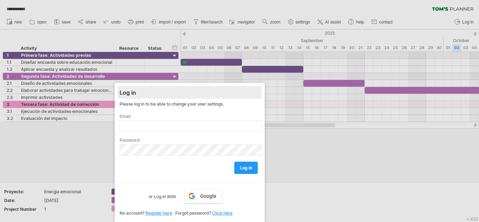
click at [213, 93] on div "Log in" at bounding box center [189, 92] width 140 height 13
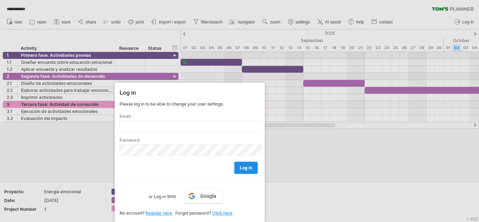
click at [243, 172] on link "log in" at bounding box center [245, 168] width 23 height 12
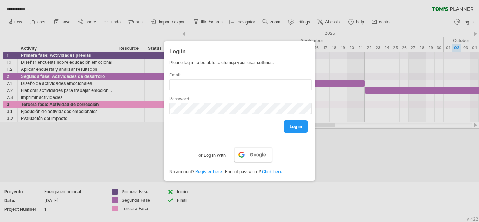
click at [246, 153] on link "Google" at bounding box center [253, 154] width 38 height 15
click at [254, 153] on span "Google" at bounding box center [258, 155] width 16 height 6
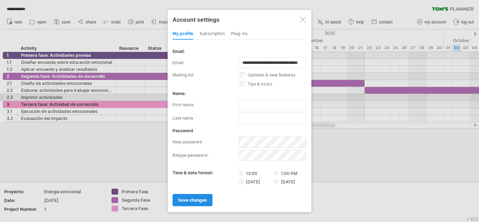
click at [209, 200] on link "save changes" at bounding box center [192, 200] width 40 height 12
click at [196, 204] on link "save changes" at bounding box center [192, 200] width 40 height 12
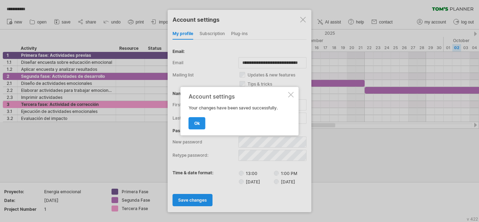
click at [199, 124] on span "ok" at bounding box center [197, 123] width 6 height 5
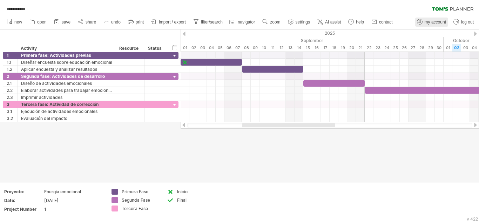
click at [437, 24] on span "my account" at bounding box center [434, 22] width 21 height 5
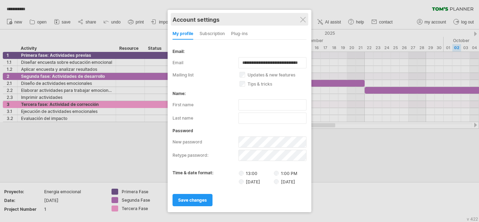
click at [300, 23] on div "Account settings" at bounding box center [239, 19] width 134 height 13
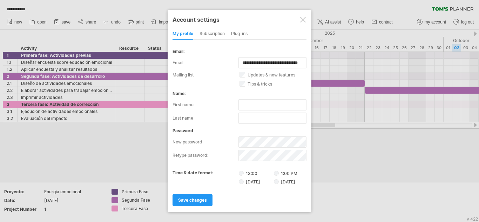
click at [305, 20] on div at bounding box center [303, 20] width 6 height 6
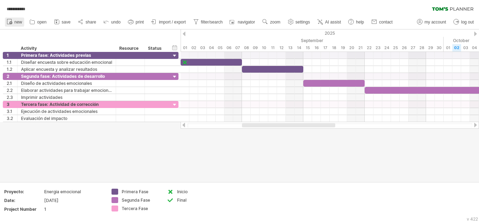
click at [20, 22] on span "new" at bounding box center [18, 22] width 8 height 5
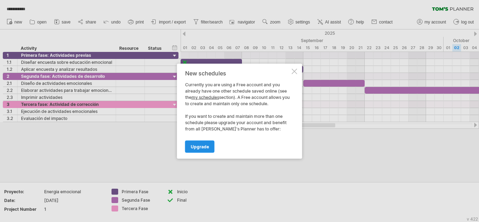
click at [205, 147] on span "Upgrade" at bounding box center [200, 146] width 18 height 5
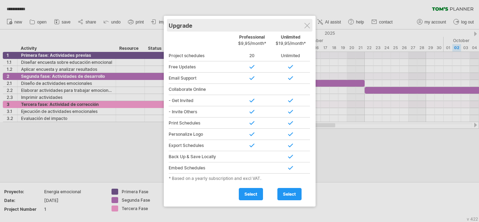
click at [304, 22] on div "Upgrade" at bounding box center [240, 25] width 142 height 13
click at [305, 23] on div at bounding box center [307, 26] width 6 height 6
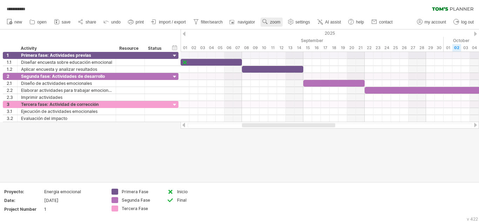
click at [280, 20] on link "zoom" at bounding box center [271, 22] width 22 height 9
click at [305, 43] on div "Week" at bounding box center [303, 40] width 39 height 11
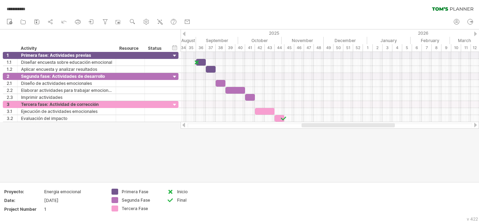
drag, startPoint x: 325, startPoint y: 125, endPoint x: 320, endPoint y: 131, distance: 7.5
click at [320, 131] on div "**********" at bounding box center [239, 111] width 479 height 222
click at [138, 24] on link "zoom" at bounding box center [133, 22] width 10 height 9
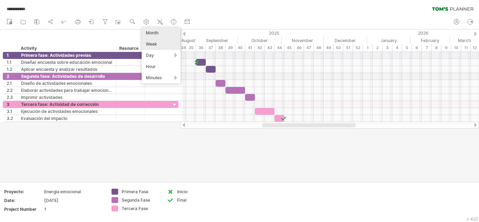
click at [160, 34] on div "Month" at bounding box center [161, 32] width 39 height 11
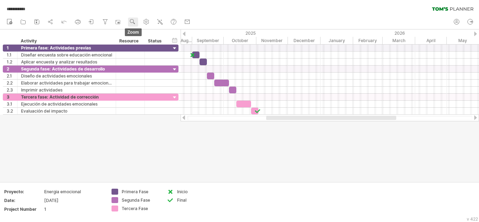
click at [129, 22] on link "zoom" at bounding box center [133, 22] width 10 height 9
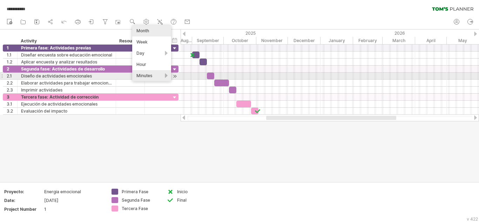
click at [146, 76] on div "Minutes" at bounding box center [151, 75] width 39 height 11
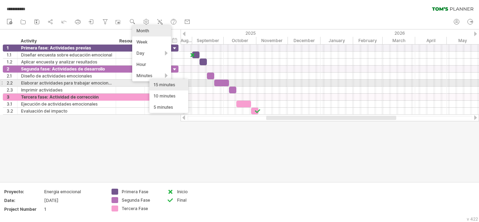
click at [158, 85] on div "15 minutes" at bounding box center [168, 84] width 39 height 11
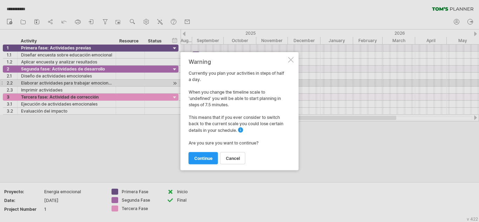
click at [291, 60] on div at bounding box center [291, 60] width 6 height 6
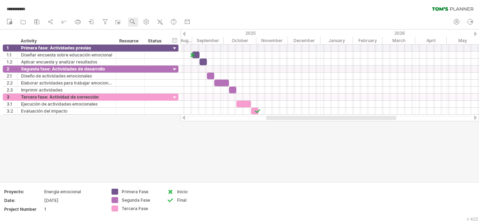
click at [135, 22] on use at bounding box center [132, 21] width 7 height 7
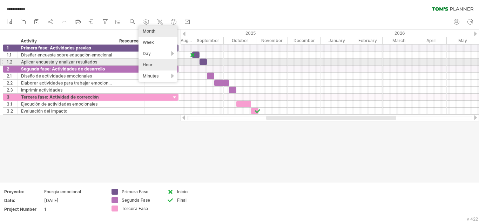
click at [155, 64] on div "Hour" at bounding box center [157, 64] width 39 height 11
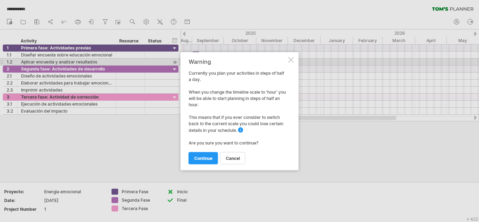
click at [291, 56] on div "Warning Currently you plan your activities in steps of half a day. When you cha…" at bounding box center [239, 111] width 118 height 118
click at [291, 61] on div at bounding box center [291, 60] width 6 height 6
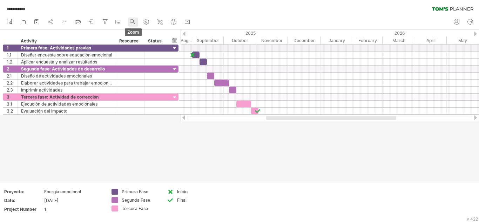
click at [136, 22] on use at bounding box center [132, 21] width 7 height 7
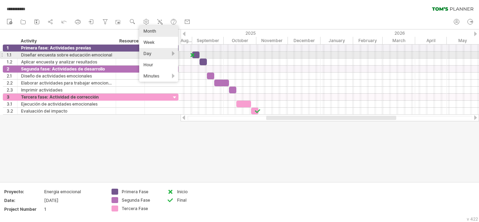
click at [156, 53] on div "Day" at bounding box center [158, 53] width 39 height 11
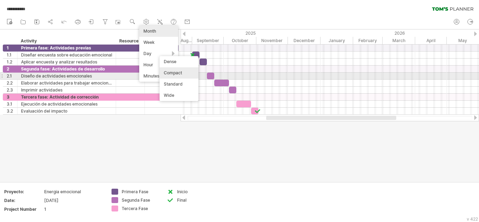
click at [181, 76] on div "Compact" at bounding box center [178, 72] width 39 height 11
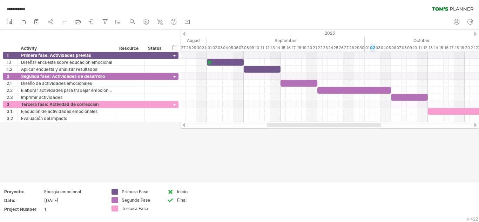
drag, startPoint x: 261, startPoint y: 126, endPoint x: 274, endPoint y: 131, distance: 13.7
click at [274, 131] on div "**********" at bounding box center [239, 111] width 479 height 222
click at [135, 21] on use at bounding box center [132, 21] width 7 height 7
click at [172, 51] on div "Day" at bounding box center [158, 52] width 39 height 11
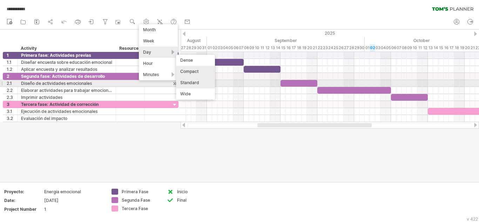
click at [197, 85] on div "Standard" at bounding box center [195, 82] width 39 height 11
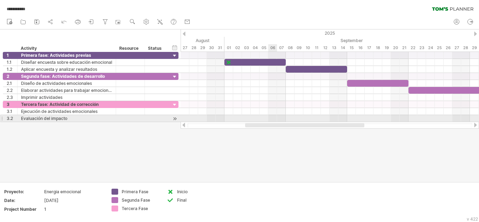
drag, startPoint x: 269, startPoint y: 122, endPoint x: 287, endPoint y: 122, distance: 17.9
click at [287, 122] on div at bounding box center [329, 125] width 298 height 7
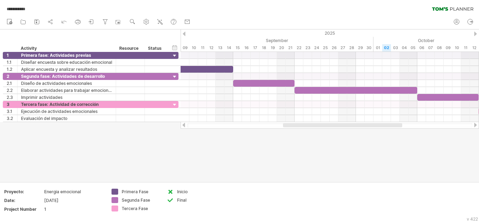
drag, startPoint x: 275, startPoint y: 125, endPoint x: 248, endPoint y: 124, distance: 27.3
click at [283, 127] on div at bounding box center [342, 125] width 119 height 4
click at [283, 125] on div at bounding box center [342, 125] width 119 height 4
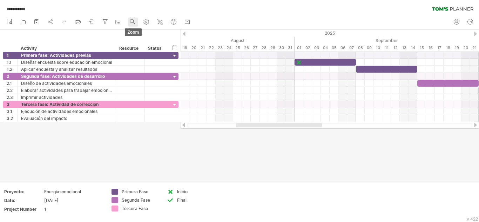
click at [135, 20] on use at bounding box center [132, 21] width 7 height 7
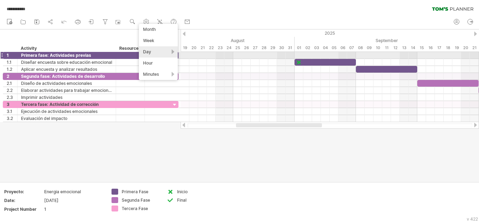
click at [173, 52] on div "Day" at bounding box center [158, 51] width 39 height 11
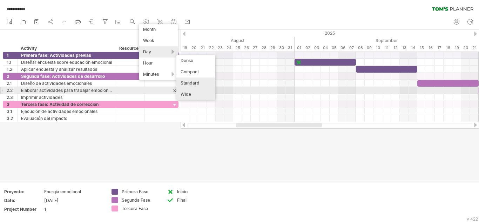
click at [197, 93] on div "Wide" at bounding box center [195, 94] width 39 height 11
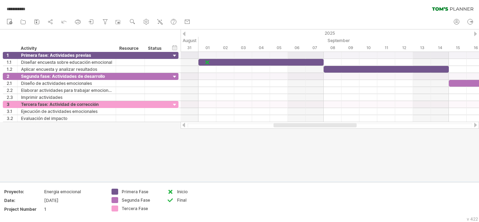
drag, startPoint x: 265, startPoint y: 123, endPoint x: 315, endPoint y: 126, distance: 50.5
click at [315, 126] on div at bounding box center [314, 125] width 83 height 4
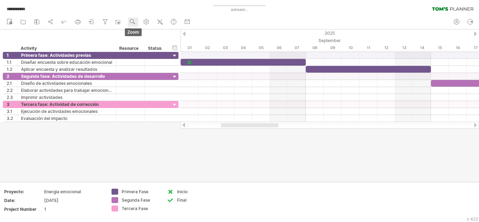
click at [134, 22] on use at bounding box center [132, 21] width 7 height 7
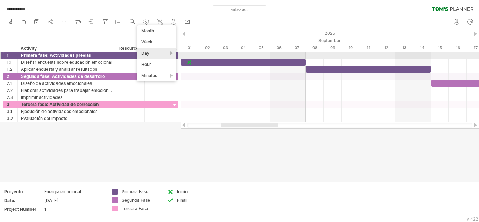
click at [171, 52] on div "Day" at bounding box center [156, 53] width 39 height 11
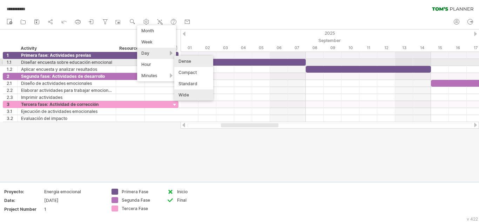
click at [185, 62] on div "Dense" at bounding box center [193, 61] width 39 height 11
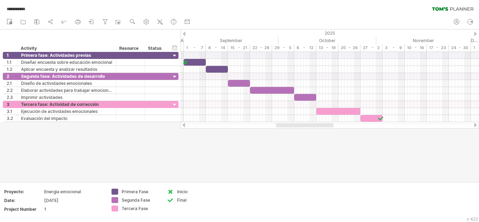
click at [310, 124] on div at bounding box center [304, 125] width 57 height 4
click at [131, 21] on circle at bounding box center [131, 21] width 5 height 5
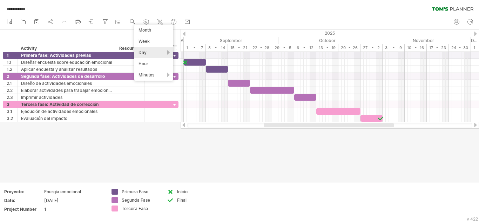
click at [167, 50] on div "Day" at bounding box center [153, 52] width 39 height 11
click at [179, 75] on div "Compact" at bounding box center [190, 70] width 39 height 11
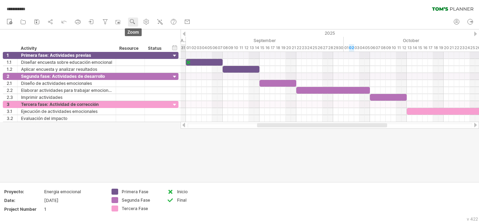
click at [134, 23] on use at bounding box center [132, 21] width 7 height 7
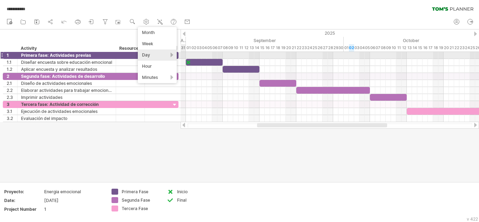
click at [165, 56] on div "Day" at bounding box center [157, 54] width 39 height 11
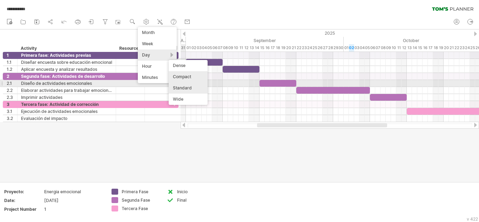
click at [177, 86] on div "Standard" at bounding box center [188, 87] width 39 height 11
